Goal: Task Accomplishment & Management: Use online tool/utility

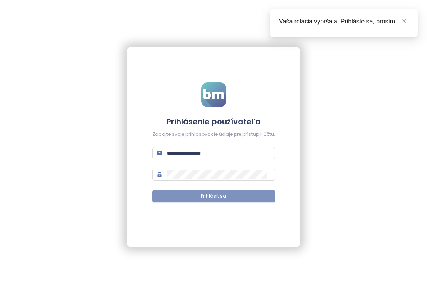
type input "**********"
click at [250, 196] on button "Prihlásiť sa" at bounding box center [213, 196] width 123 height 12
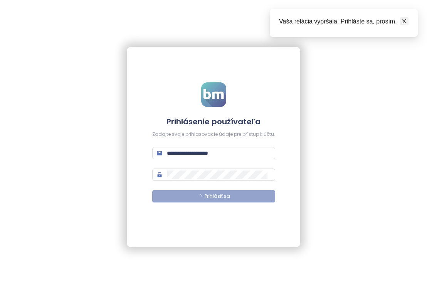
click at [402, 22] on icon "close" at bounding box center [404, 20] width 5 height 5
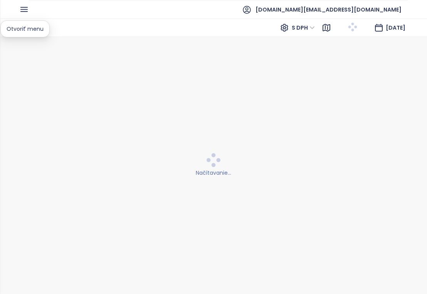
click at [27, 9] on icon "button" at bounding box center [24, 10] width 10 height 10
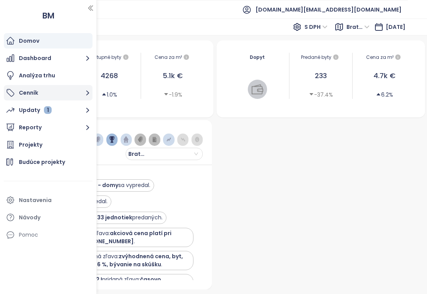
click at [77, 94] on button "Cenník" at bounding box center [48, 92] width 89 height 15
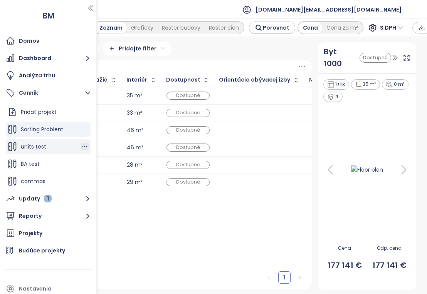
click at [84, 146] on icon "button" at bounding box center [85, 147] width 8 height 8
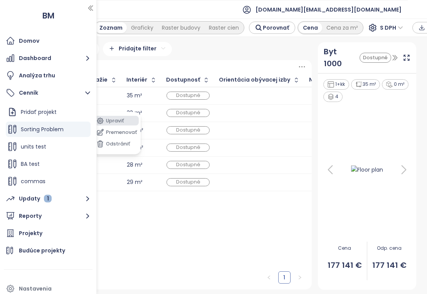
click at [110, 124] on button "Upraviť" at bounding box center [116, 121] width 44 height 10
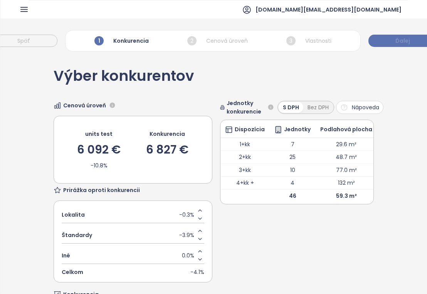
click at [389, 39] on button "Ďalej" at bounding box center [402, 41] width 69 height 12
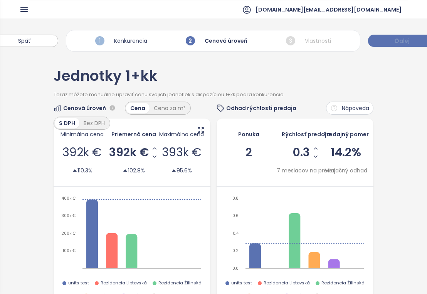
click at [389, 39] on button "Ďalej" at bounding box center [402, 41] width 69 height 12
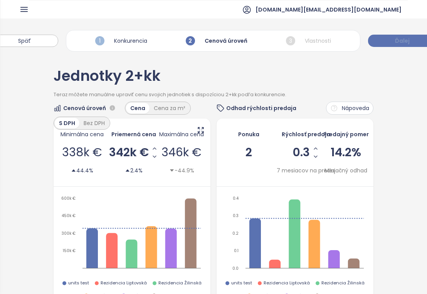
click at [389, 39] on button "Ďalej" at bounding box center [402, 41] width 69 height 12
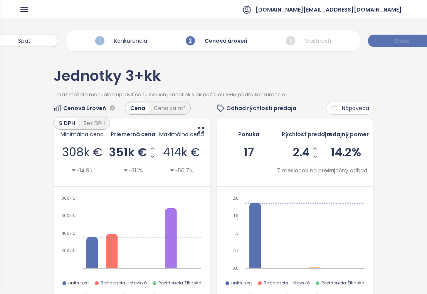
click at [389, 39] on button "Ďalej" at bounding box center [402, 41] width 69 height 12
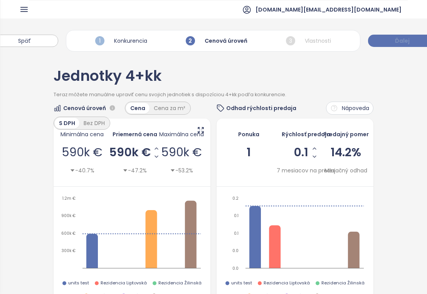
click at [389, 39] on button "Ďalej" at bounding box center [402, 41] width 69 height 12
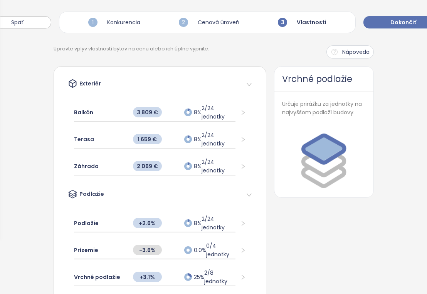
scroll to position [54, 0]
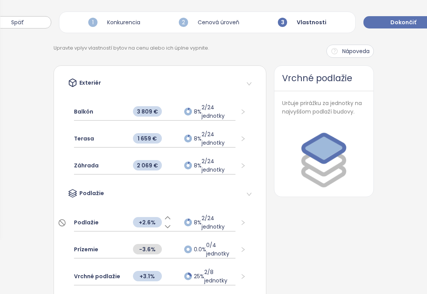
click at [170, 218] on icon at bounding box center [168, 218] width 8 height 8
click at [167, 229] on icon at bounding box center [168, 227] width 8 height 8
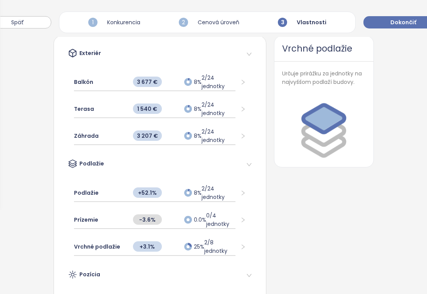
scroll to position [85, 0]
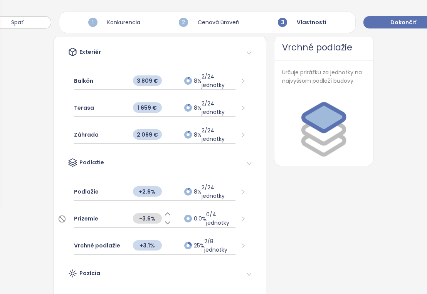
click at [169, 213] on icon at bounding box center [168, 214] width 8 height 8
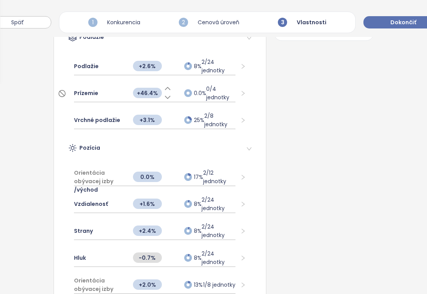
scroll to position [212, 0]
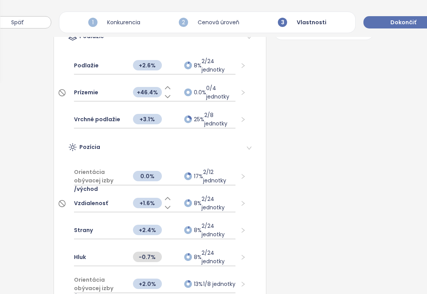
click at [167, 198] on icon at bounding box center [167, 199] width 5 height 2
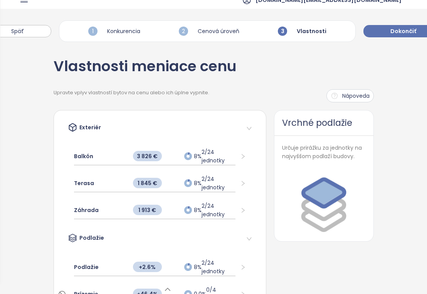
scroll to position [0, 0]
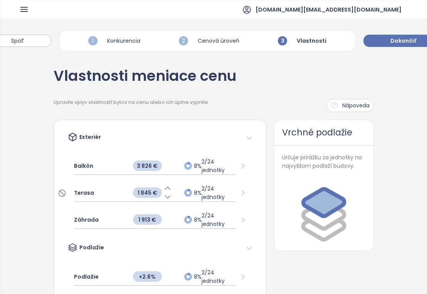
click at [170, 186] on icon at bounding box center [168, 189] width 8 height 8
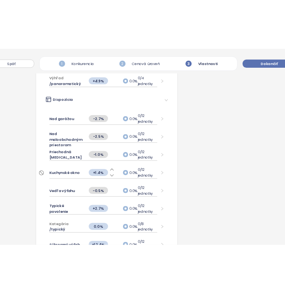
scroll to position [556, 0]
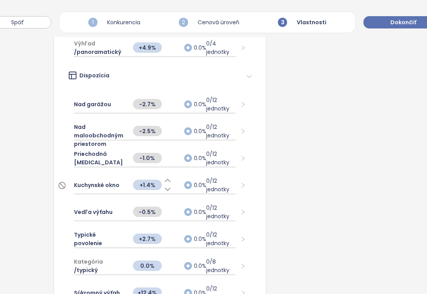
click at [167, 181] on icon at bounding box center [168, 181] width 8 height 8
